Goal: Information Seeking & Learning: Learn about a topic

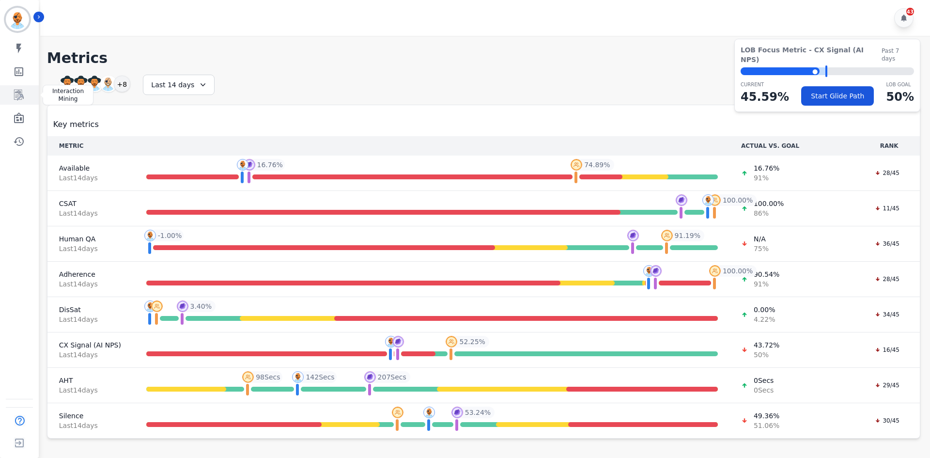
click at [16, 97] on icon "Sidebar" at bounding box center [19, 95] width 12 height 12
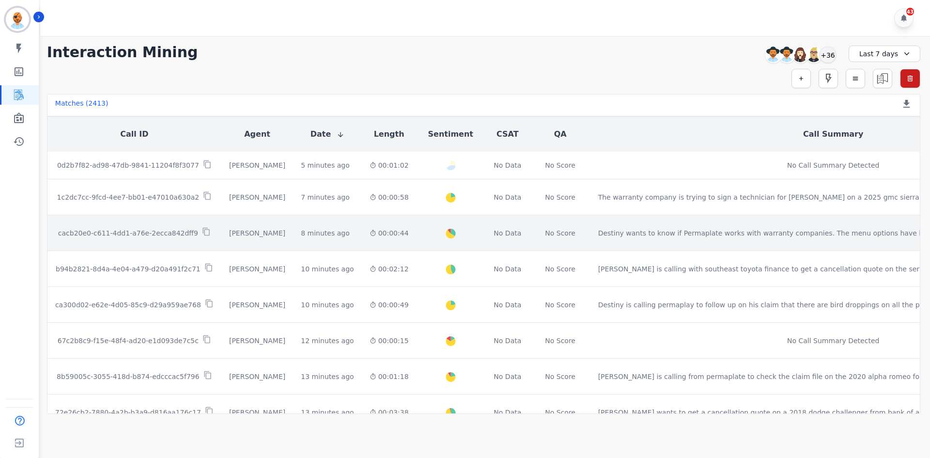
click at [301, 229] on div "8 minutes ago" at bounding box center [325, 233] width 49 height 10
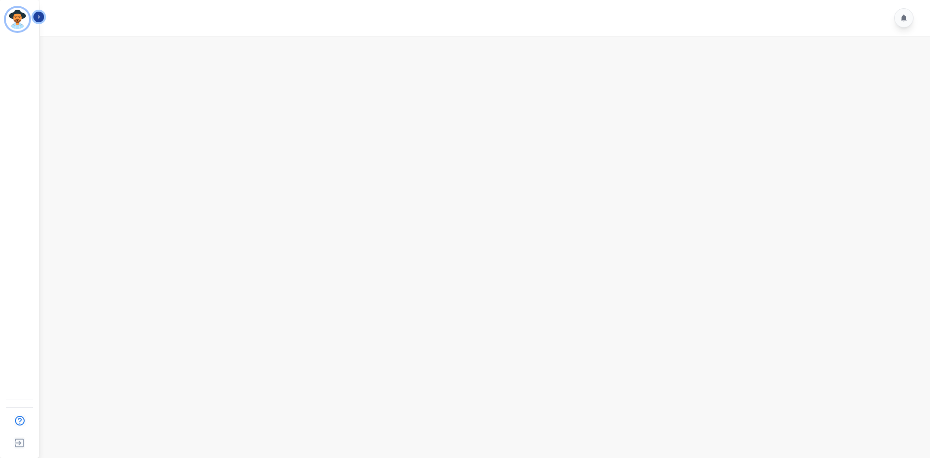
click at [39, 16] on icon "Sidebar" at bounding box center [39, 17] width 2 height 3
click at [254, 115] on main at bounding box center [483, 265] width 893 height 458
click at [649, 92] on main at bounding box center [483, 265] width 893 height 458
drag, startPoint x: 641, startPoint y: 191, endPoint x: 640, endPoint y: 177, distance: 14.1
click at [641, 191] on main at bounding box center [483, 265] width 893 height 458
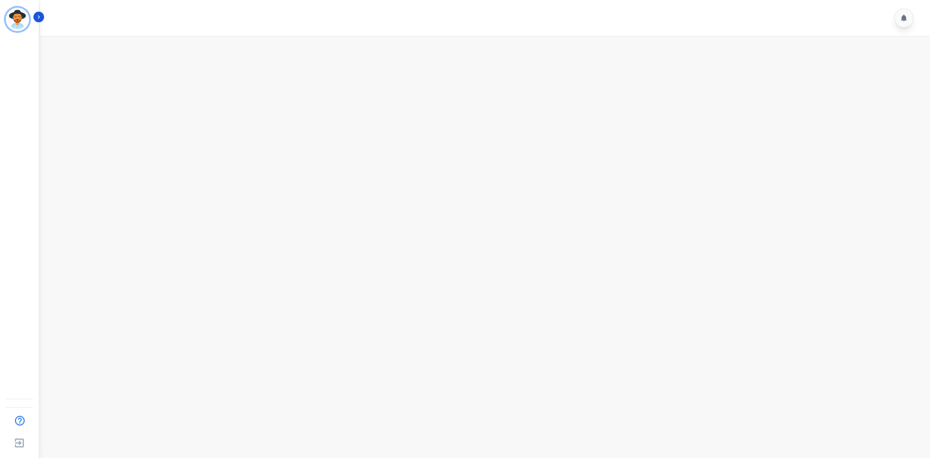
click at [672, 418] on main at bounding box center [483, 265] width 893 height 458
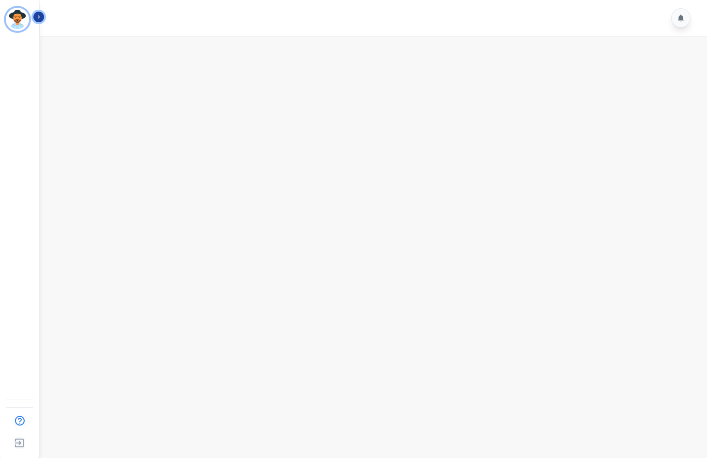
click at [41, 18] on icon "Sidebar" at bounding box center [38, 17] width 7 height 7
